Goal: Transaction & Acquisition: Purchase product/service

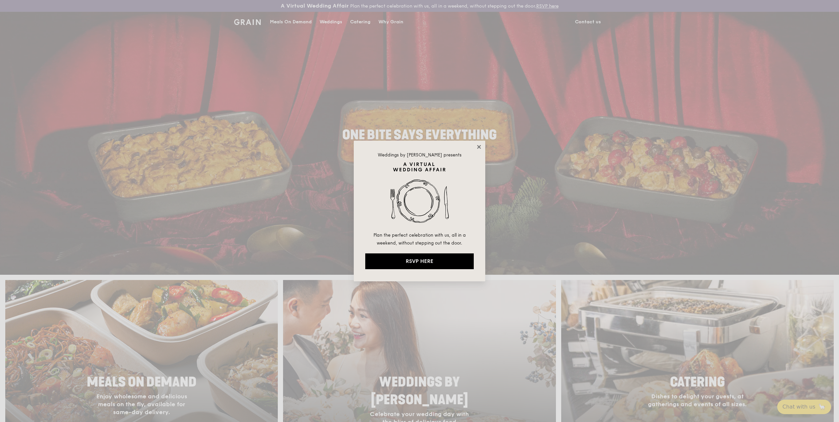
click at [479, 145] on icon at bounding box center [479, 147] width 6 height 6
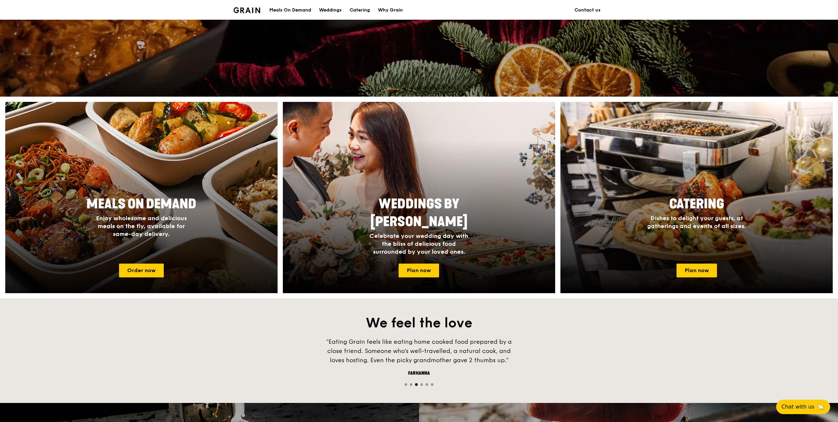
scroll to position [173, 0]
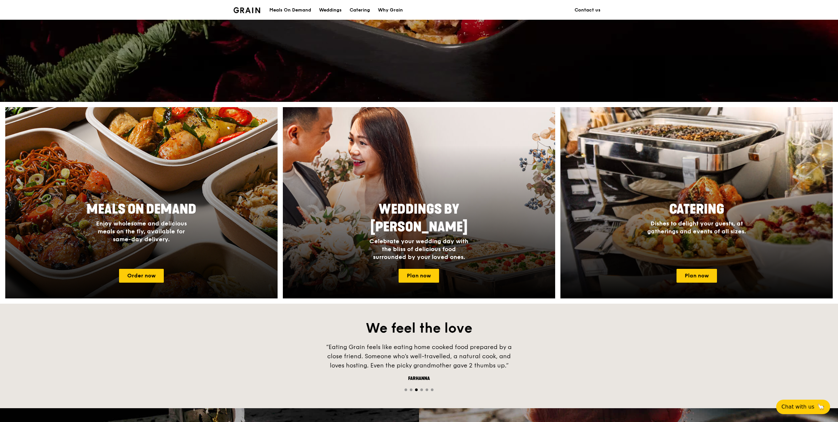
click at [210, 213] on div "Meals On Demand Enjoy wholesome and delicious meals on the fly, available for s…" at bounding box center [141, 231] width 272 height 66
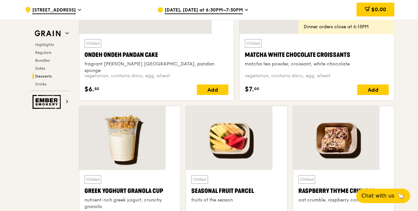
scroll to position [2011, 0]
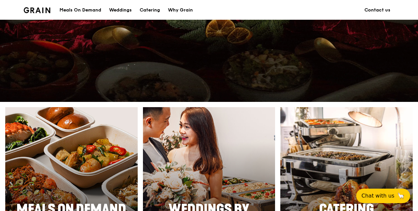
scroll to position [255, 0]
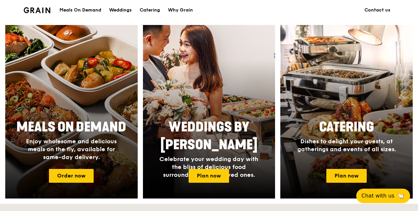
click at [79, 99] on div at bounding box center [72, 111] width 146 height 191
